Goal: Check status

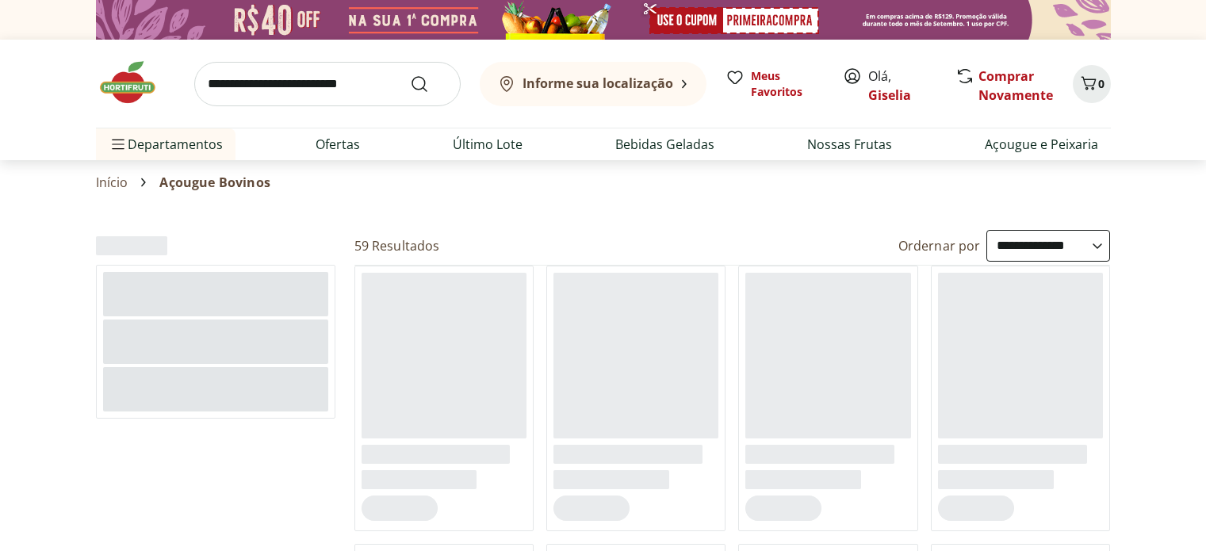
select select "**********"
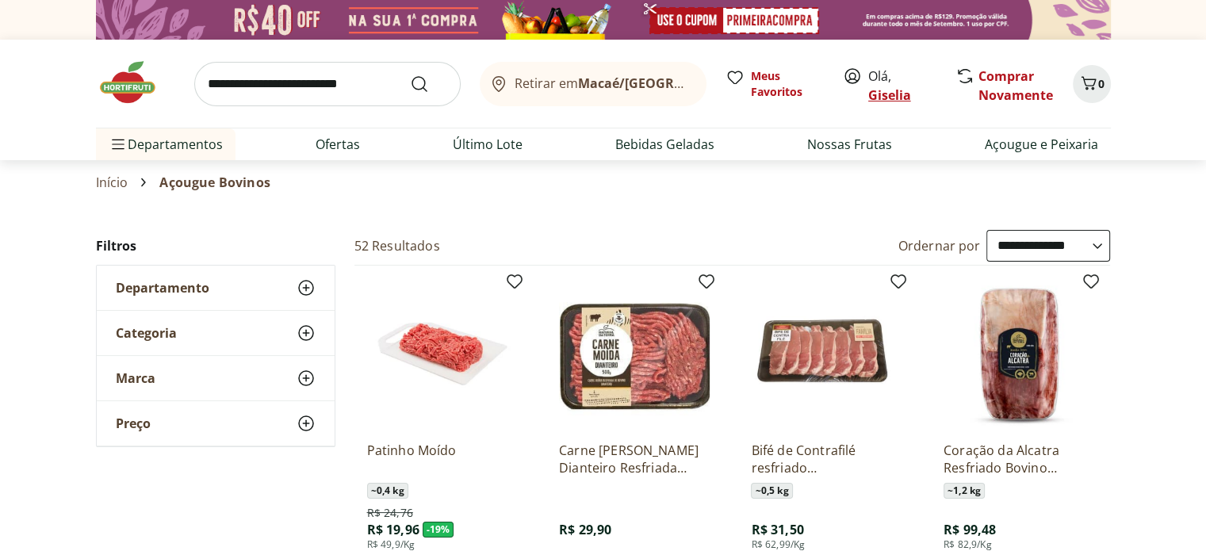
click at [895, 94] on link "Giselia" at bounding box center [889, 94] width 43 height 17
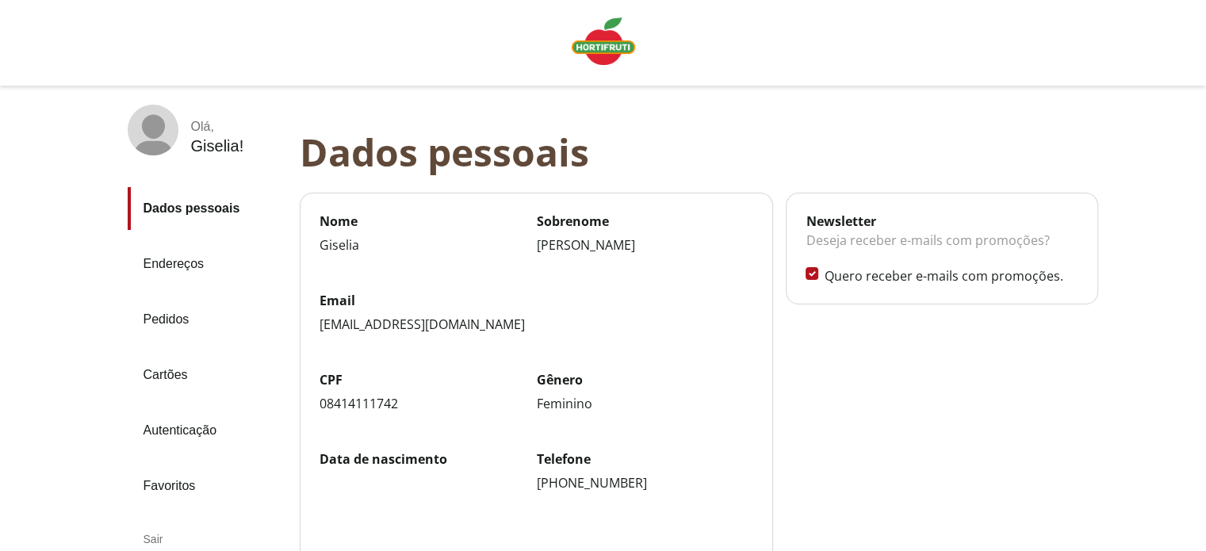
click at [171, 309] on link "Pedidos" at bounding box center [207, 319] width 159 height 43
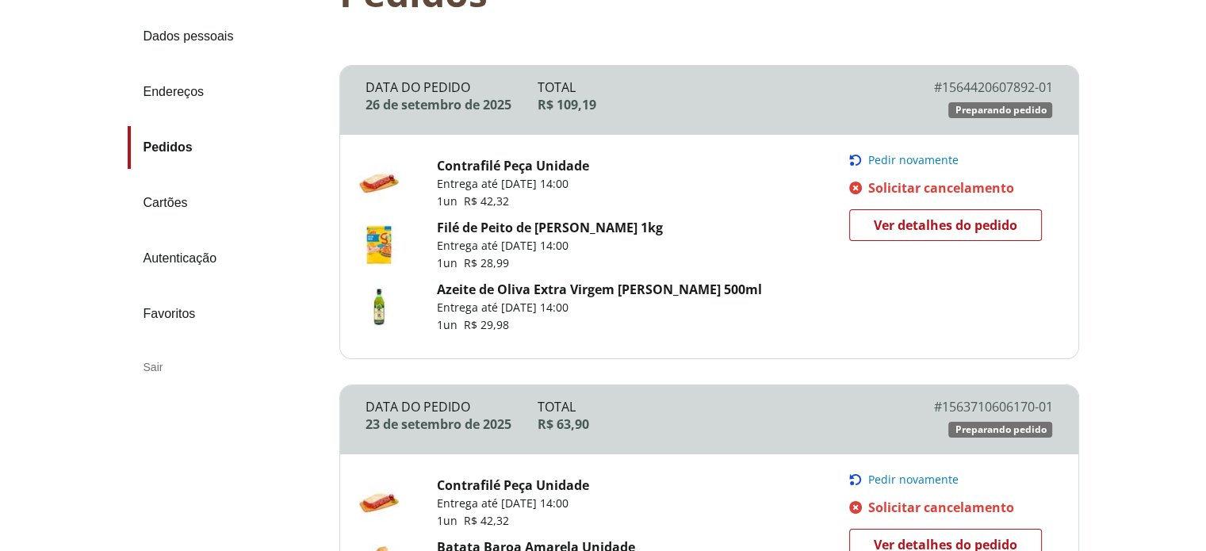
scroll to position [159, 0]
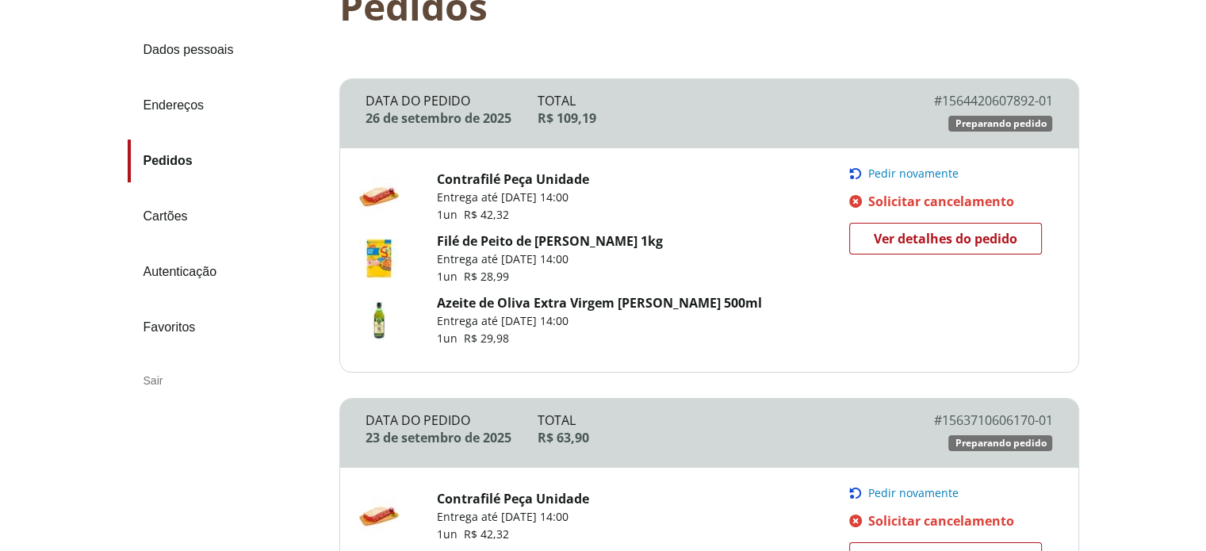
click at [915, 238] on span "Ver detalhes do pedido" at bounding box center [946, 239] width 144 height 24
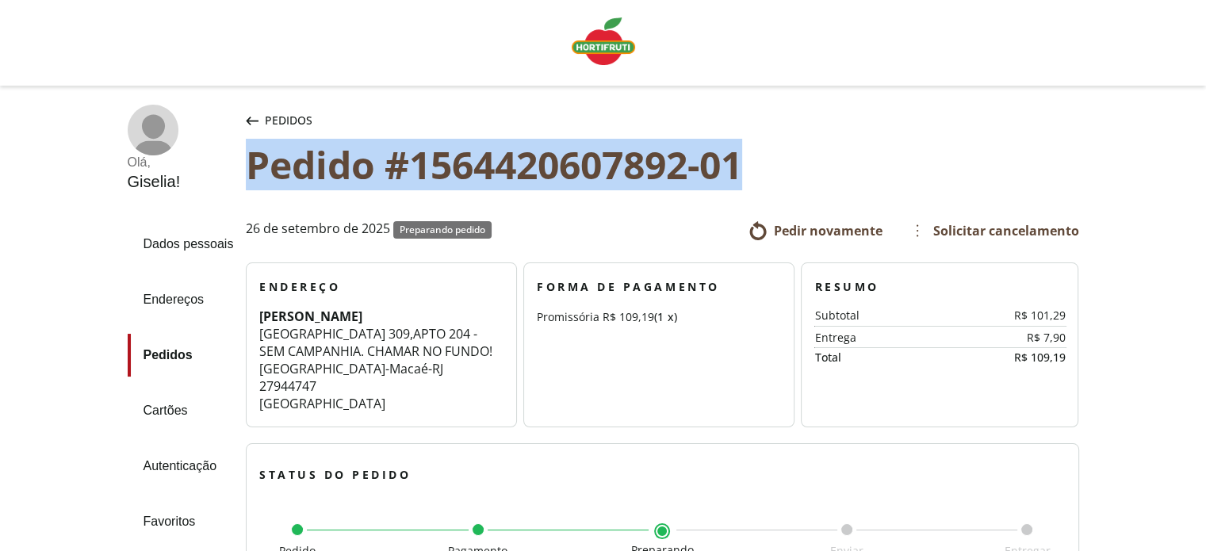
drag, startPoint x: 750, startPoint y: 172, endPoint x: 254, endPoint y: 177, distance: 496.5
click at [254, 177] on div "Pedido #1564420607892-01" at bounding box center [662, 165] width 833 height 44
copy div "Pedido #1564420607892-01"
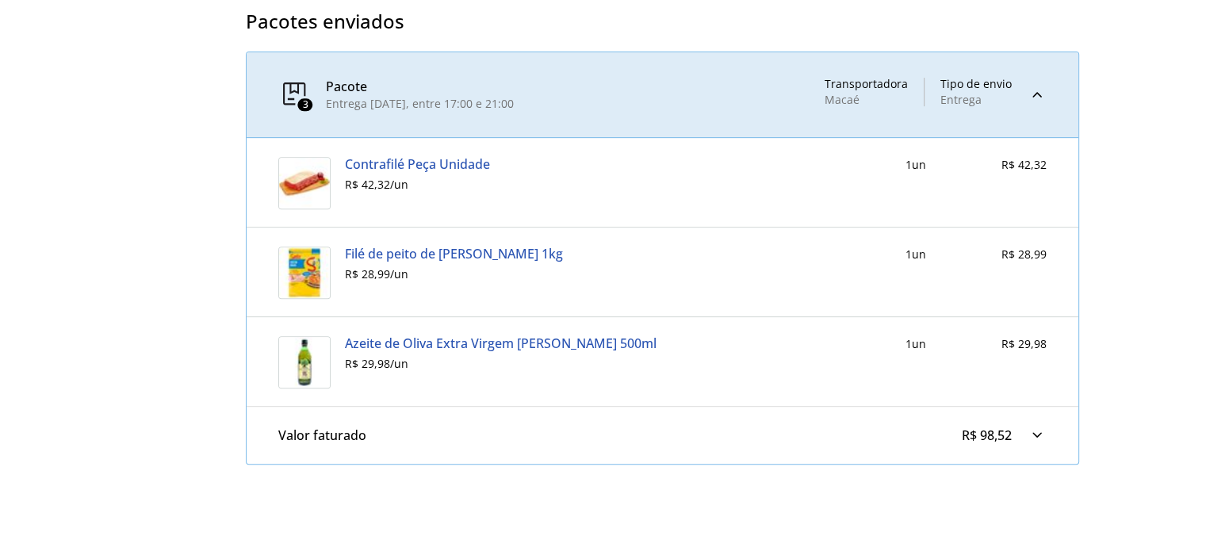
scroll to position [634, 0]
